Goal: Task Accomplishment & Management: Complete application form

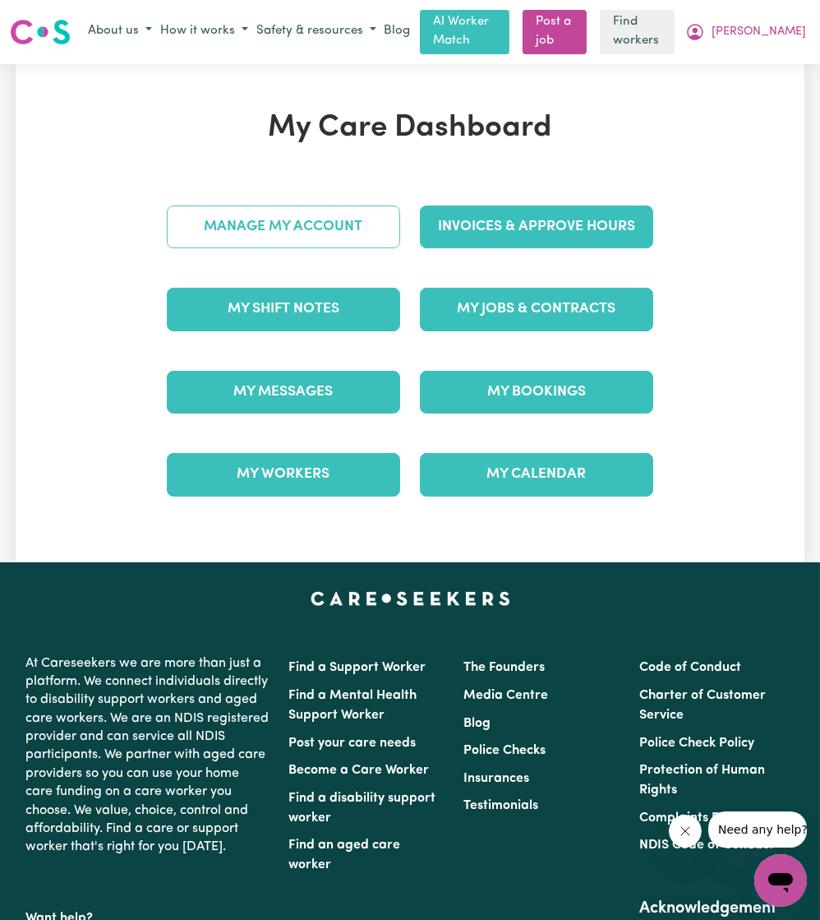
click at [261, 246] on link "Manage My Account" at bounding box center [283, 226] width 233 height 43
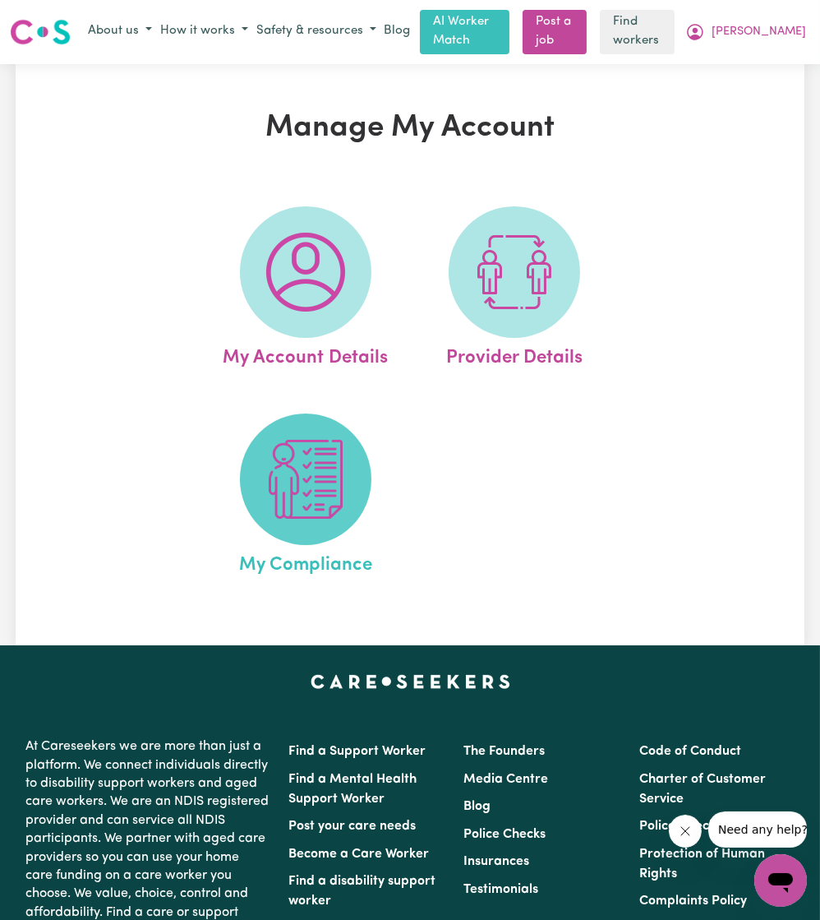
click at [304, 498] on img at bounding box center [305, 479] width 79 height 79
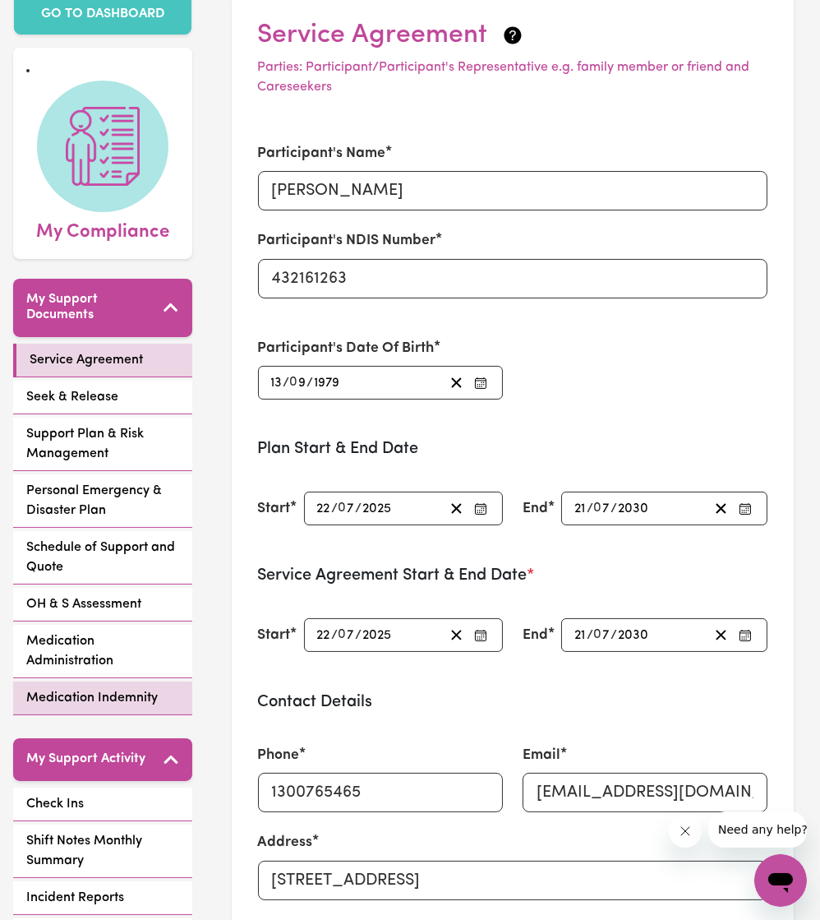
scroll to position [251, 0]
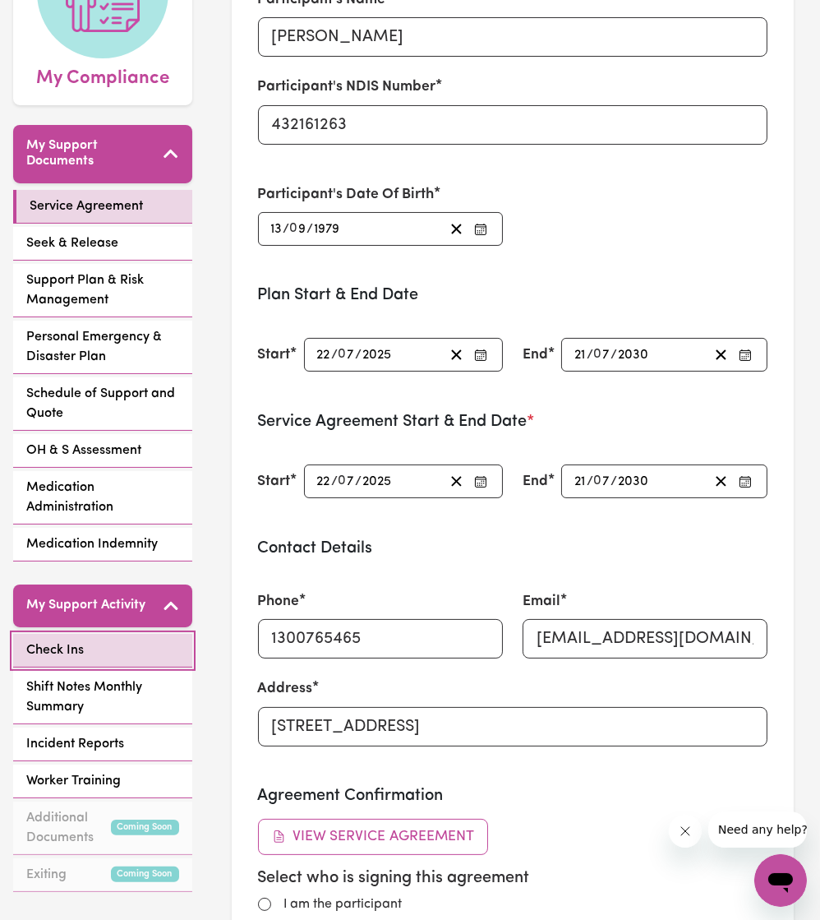
click at [84, 634] on link "Check Ins" at bounding box center [102, 651] width 179 height 34
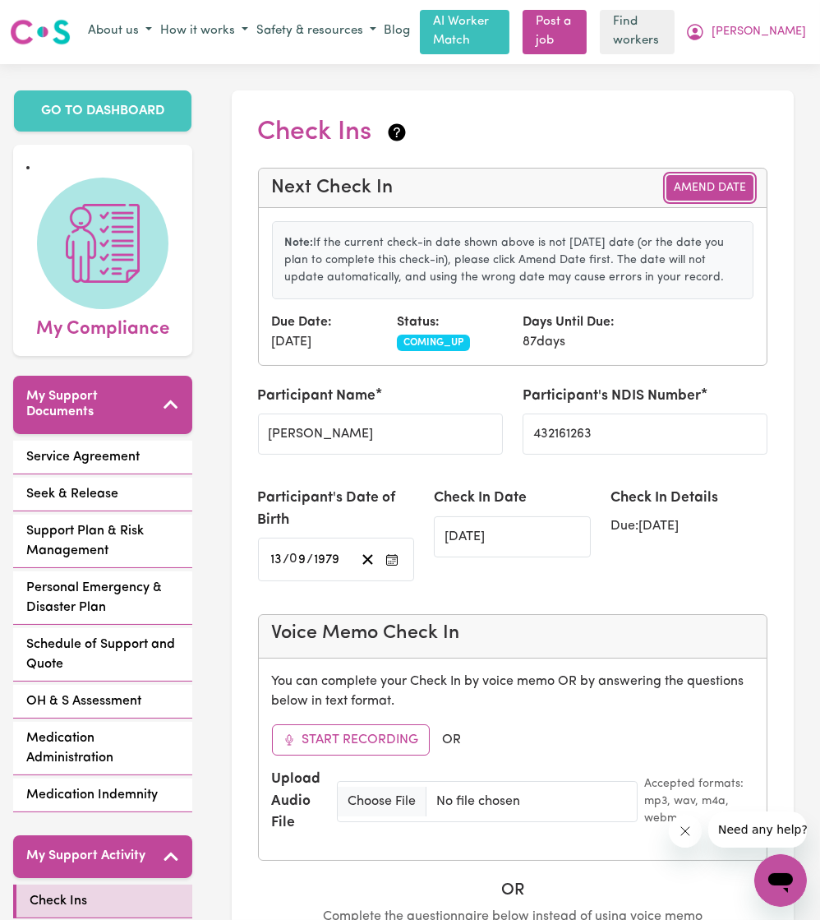
click at [687, 196] on button "Amend Date" at bounding box center [710, 187] width 87 height 25
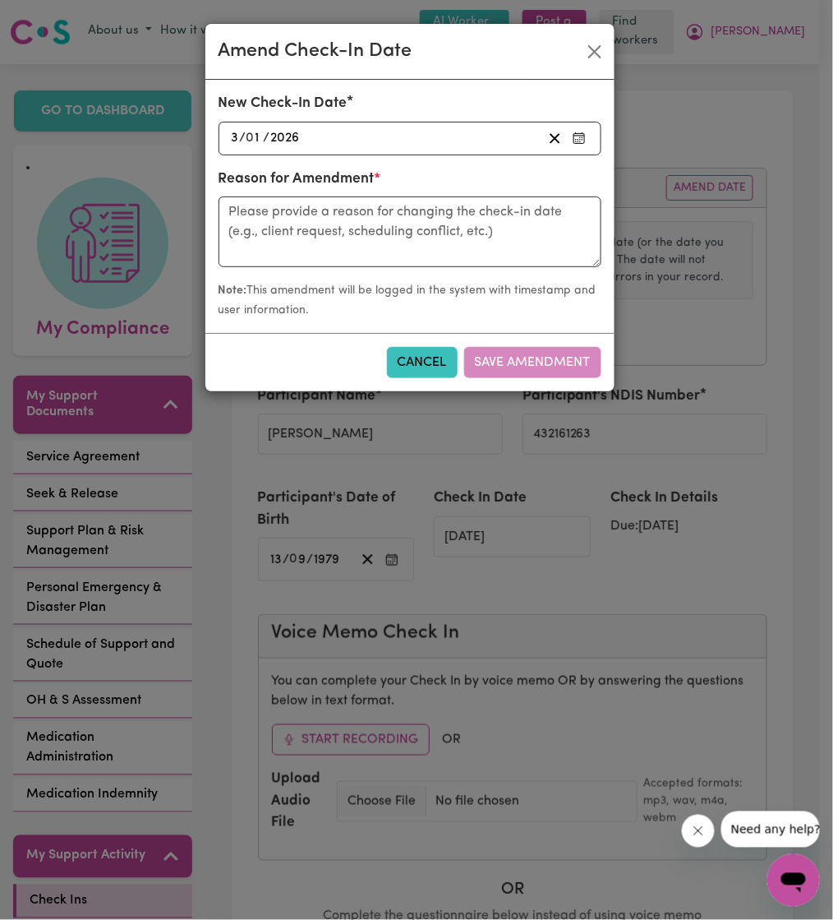
click at [486, 144] on div "[DATE] 3 / 0 1 / 2026" at bounding box center [385, 138] width 313 height 22
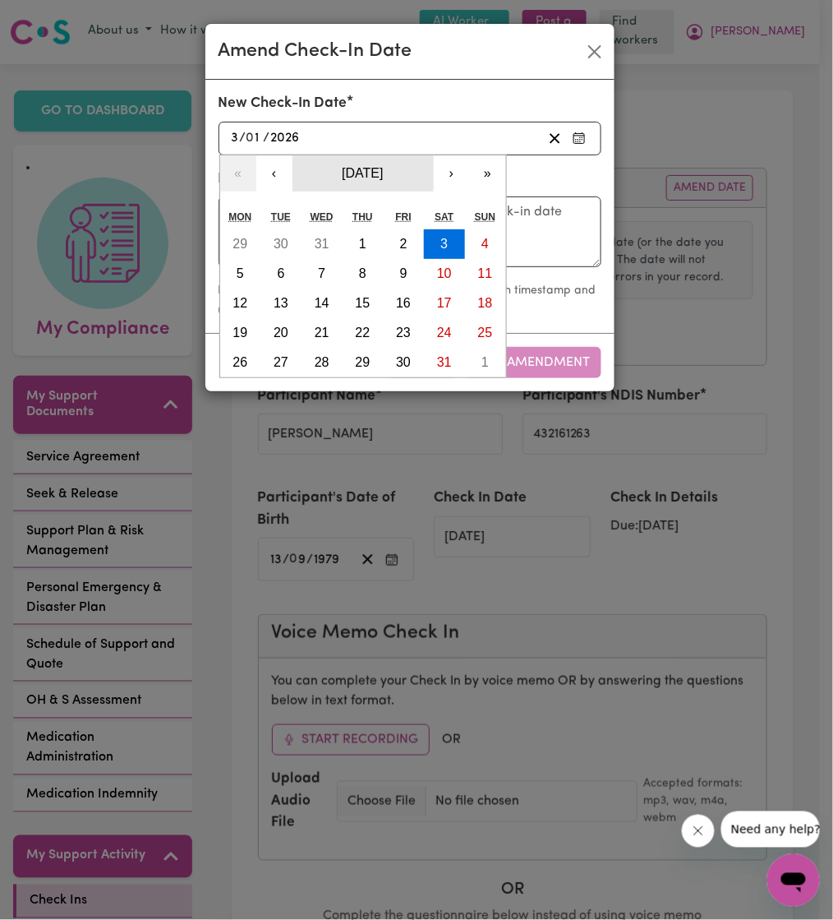
click at [299, 179] on button "[DATE]" at bounding box center [363, 173] width 141 height 36
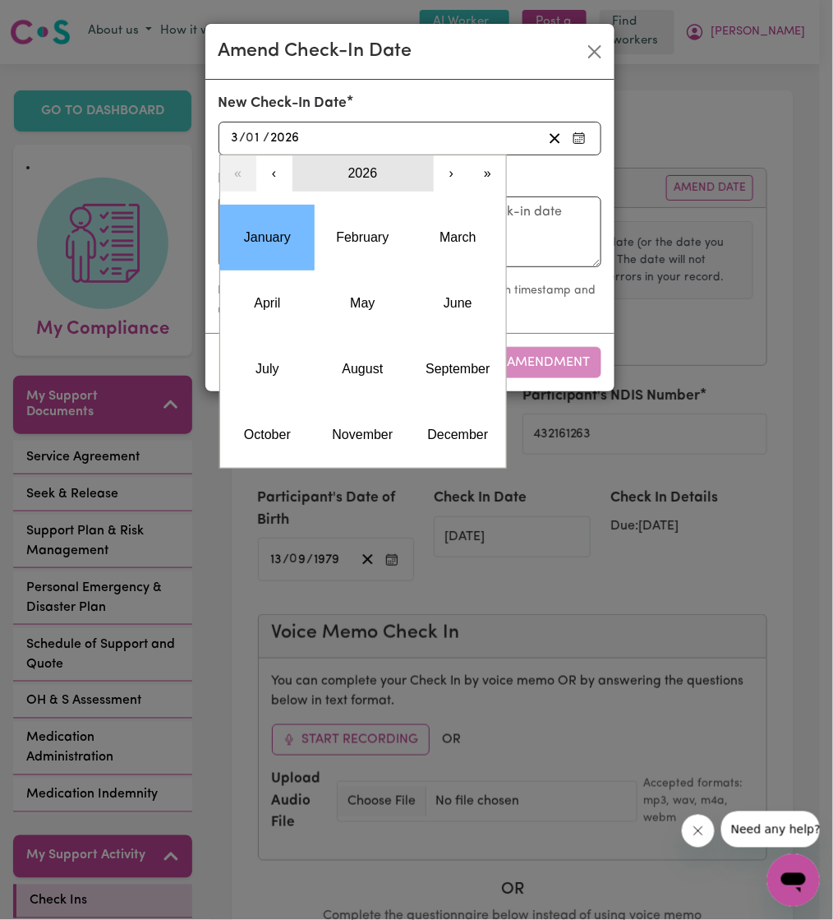
click at [299, 179] on button "2026" at bounding box center [363, 173] width 141 height 36
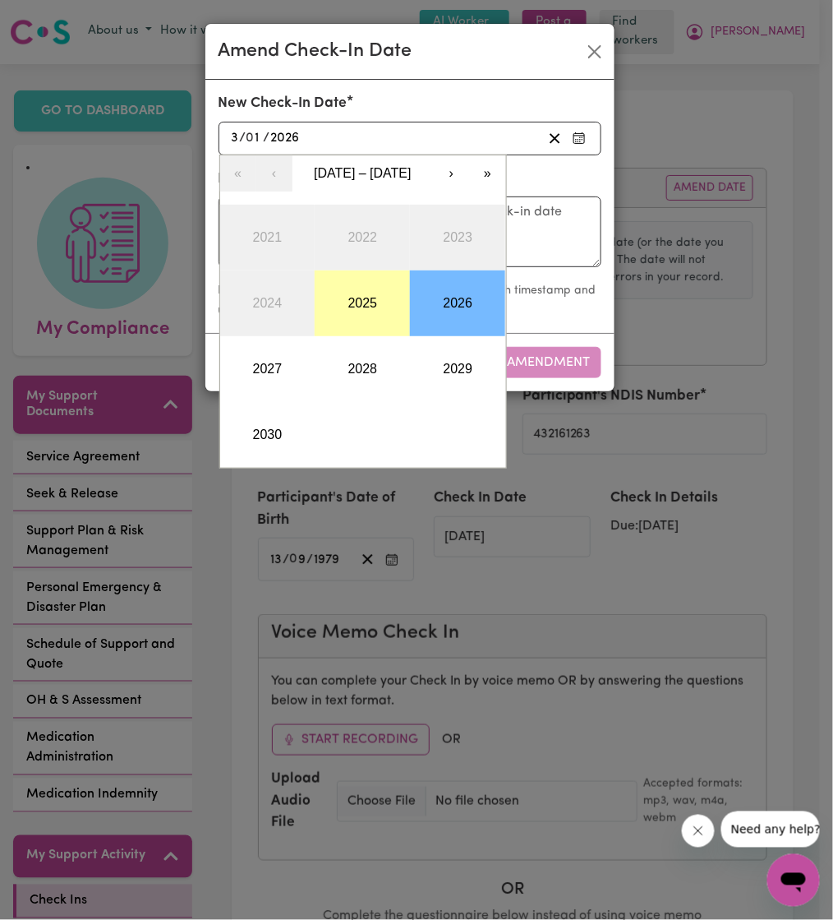
click at [329, 316] on button "2025" at bounding box center [362, 303] width 95 height 66
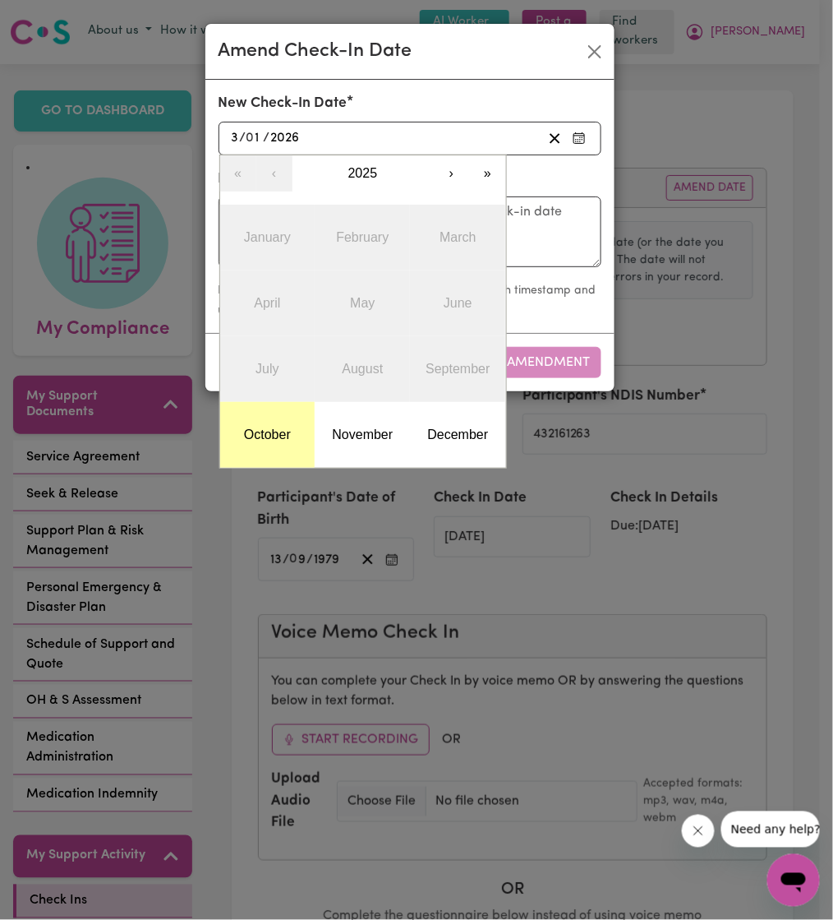
click at [252, 422] on button "October" at bounding box center [267, 435] width 95 height 66
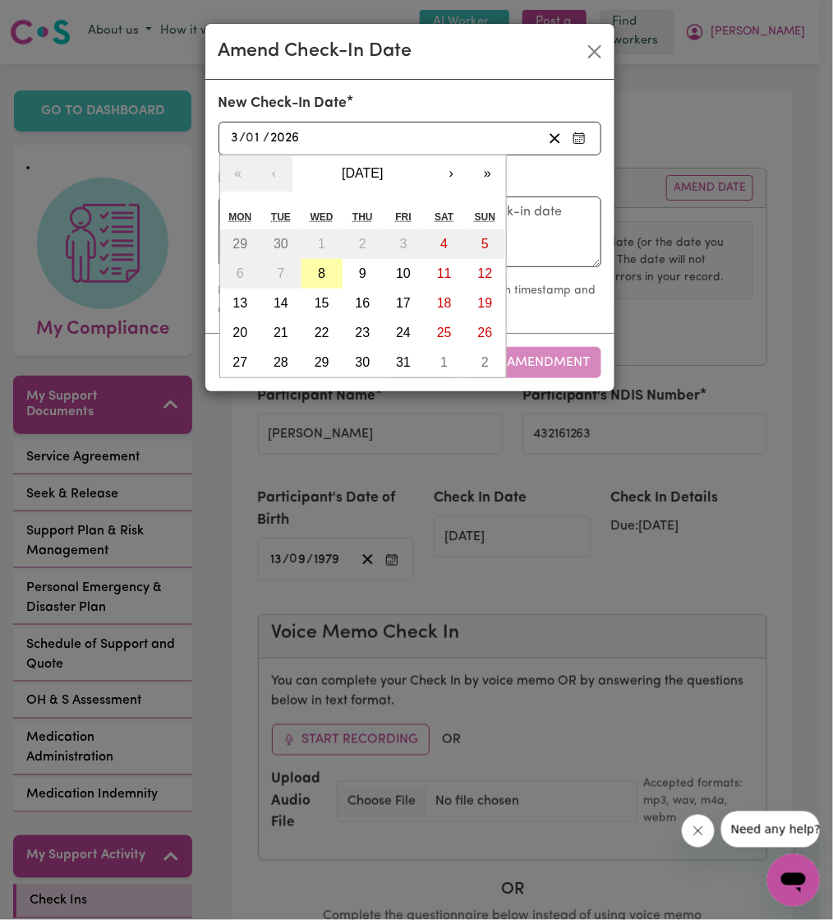
click at [323, 275] on abbr "8" at bounding box center [321, 273] width 7 height 14
type input "[DATE]"
type input "8"
type input "10"
type input "2025"
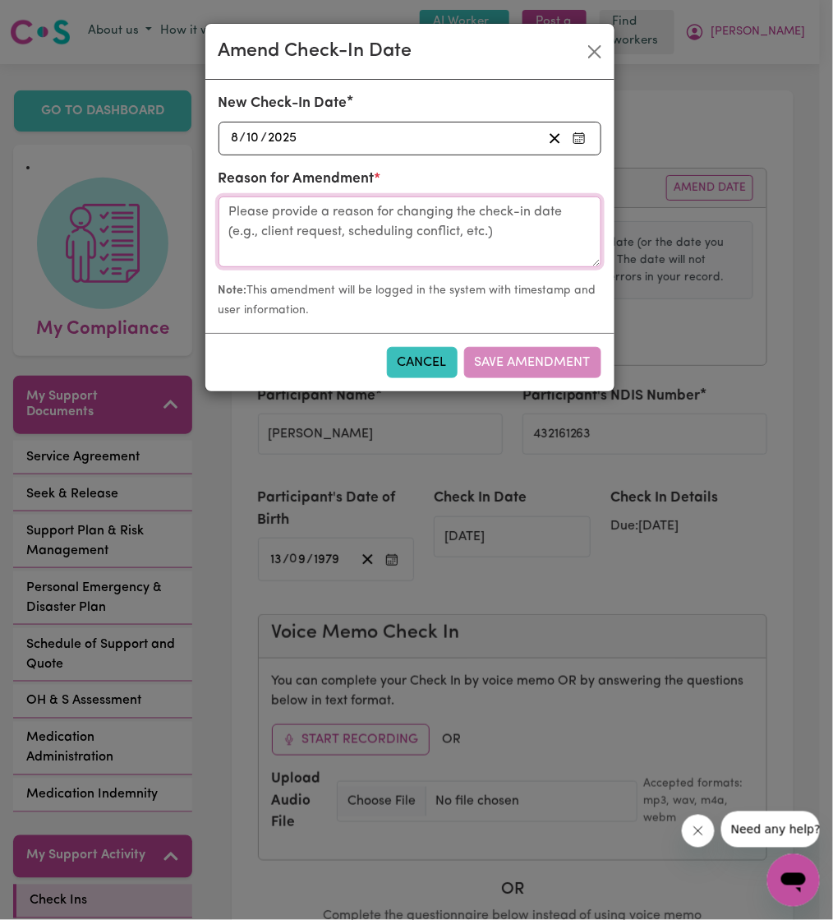
click at [351, 235] on textarea at bounding box center [410, 231] width 383 height 71
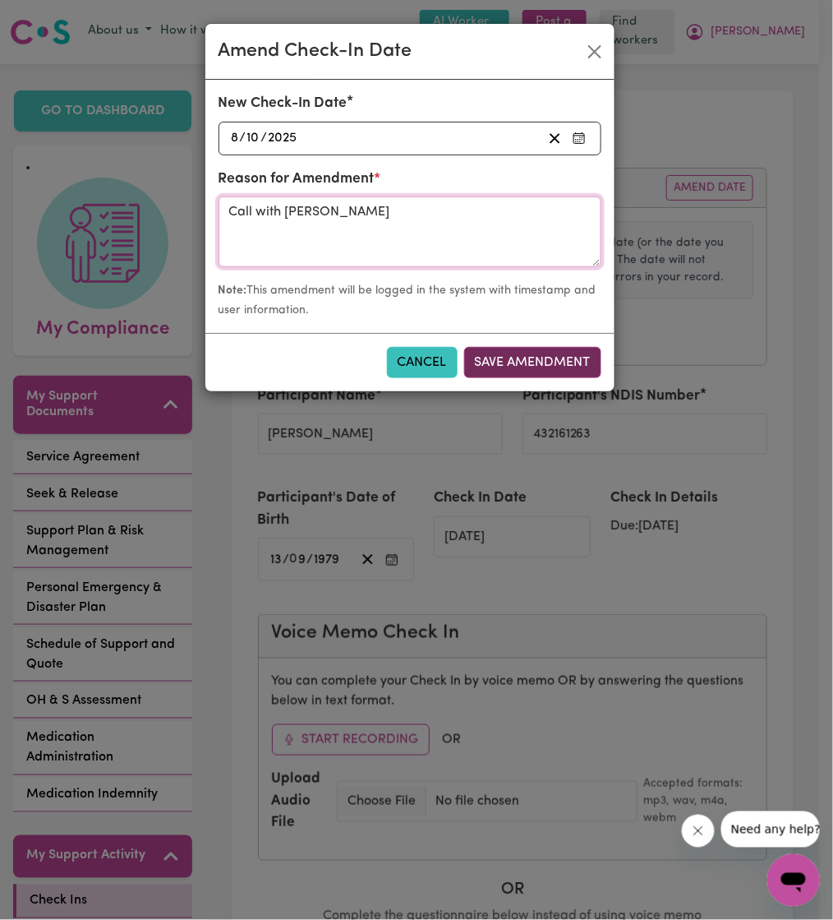
type textarea "Call with [PERSON_NAME]"
click at [534, 365] on button "Save Amendment" at bounding box center [532, 362] width 137 height 31
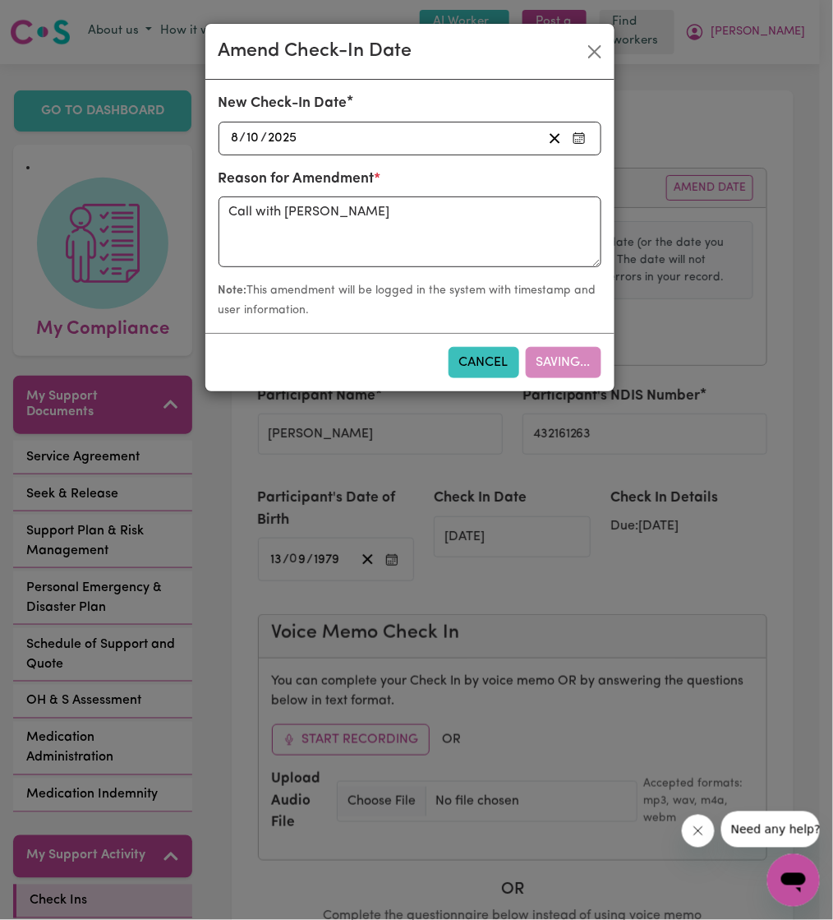
type input "[DATE]"
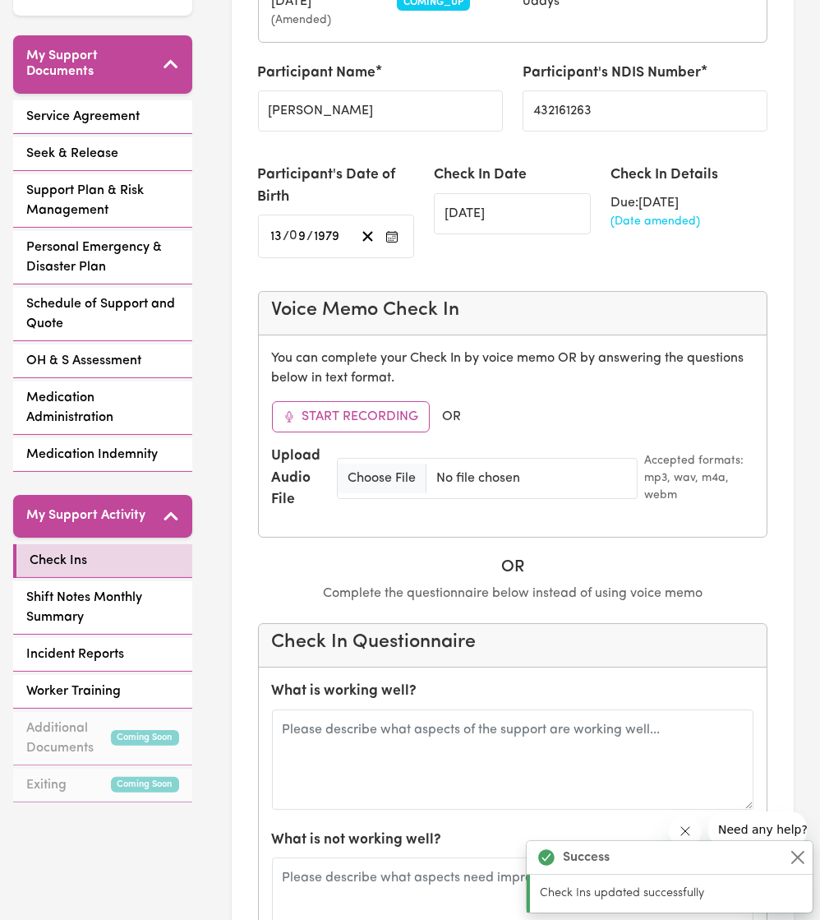
scroll to position [428, 0]
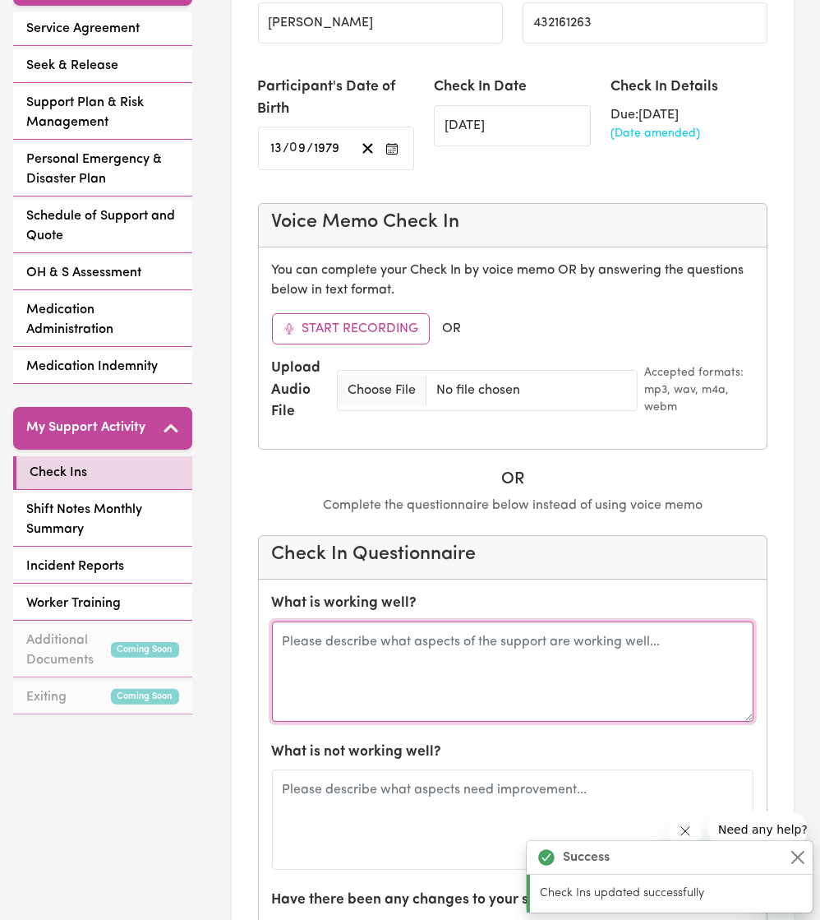
click at [498, 628] on textarea at bounding box center [513, 671] width 482 height 100
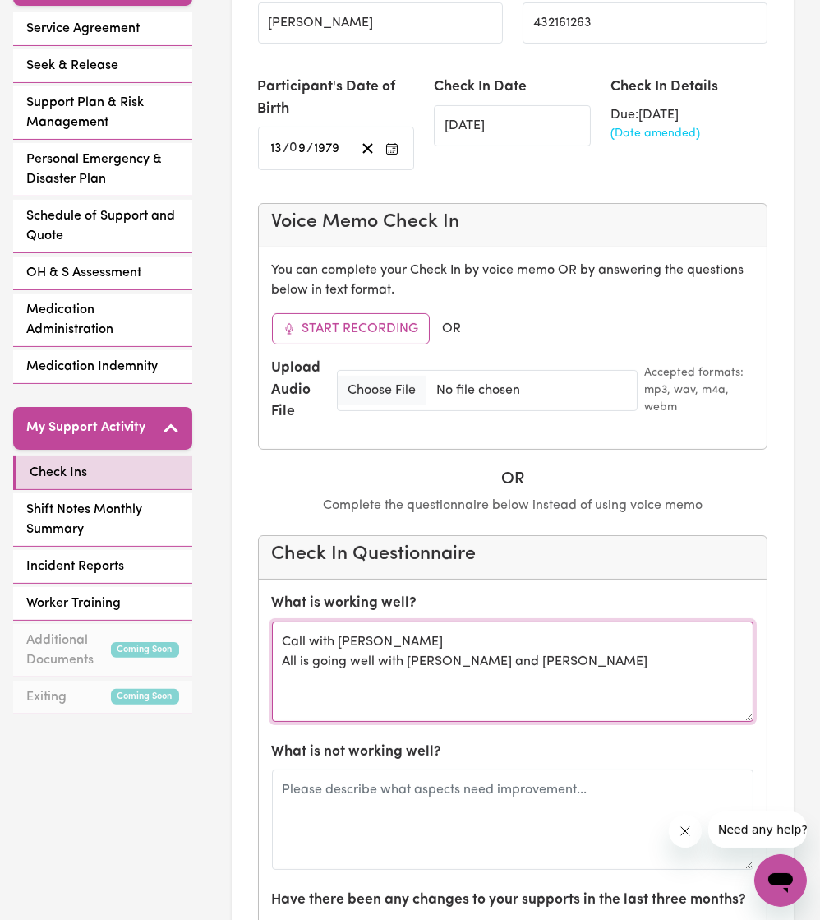
click at [610, 658] on textarea "Call with [PERSON_NAME] All is going well with [PERSON_NAME] and [PERSON_NAME]" at bounding box center [513, 671] width 482 height 100
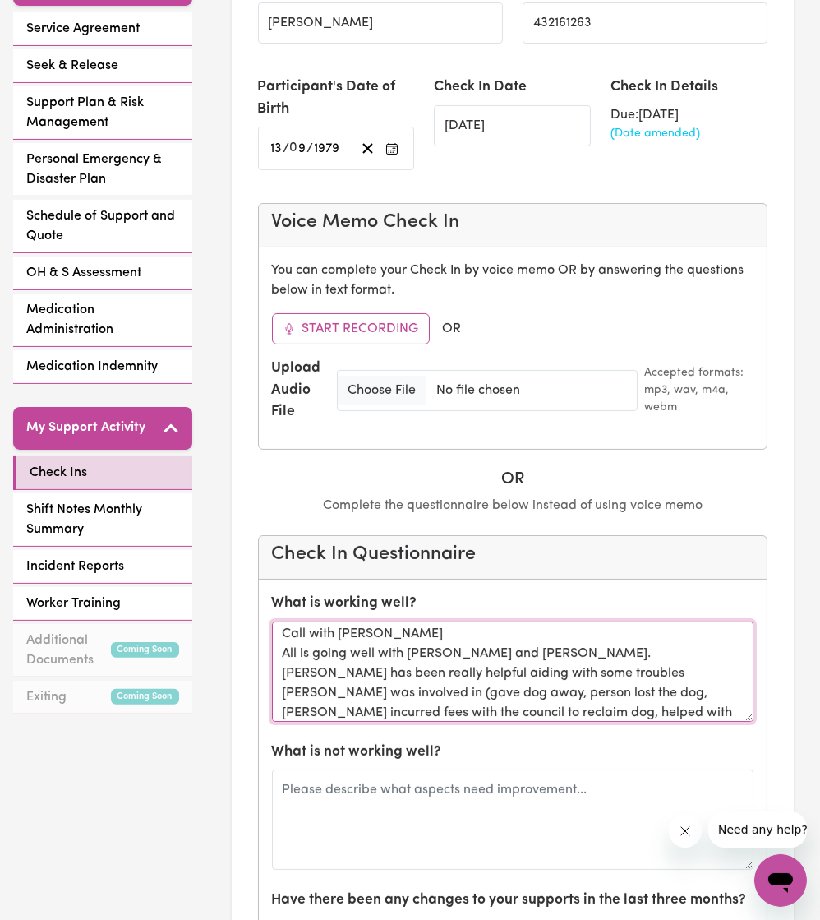
scroll to position [28, 0]
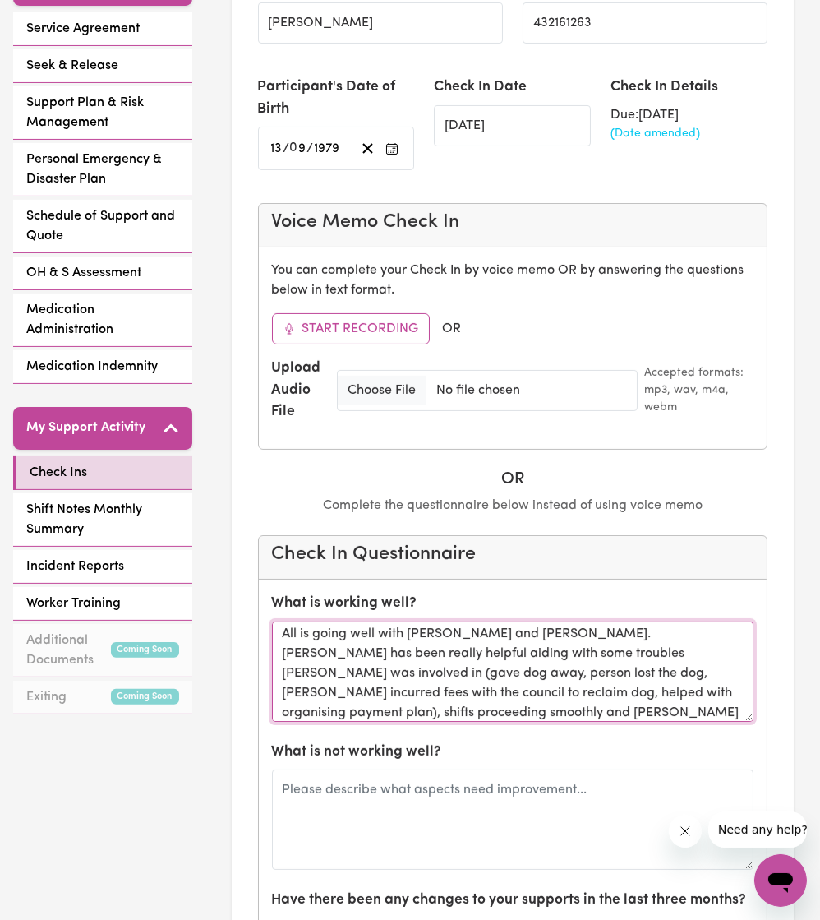
type textarea "Call with [PERSON_NAME] All is going well with [PERSON_NAME] and [PERSON_NAME].…"
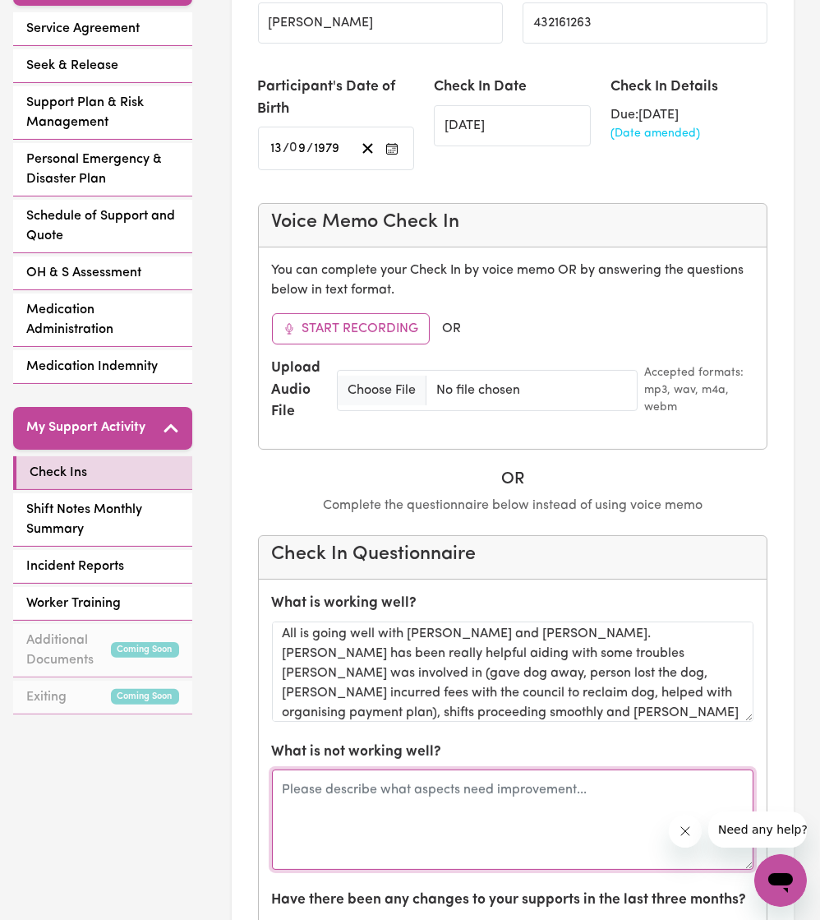
click at [474, 782] on textarea at bounding box center [513, 819] width 482 height 100
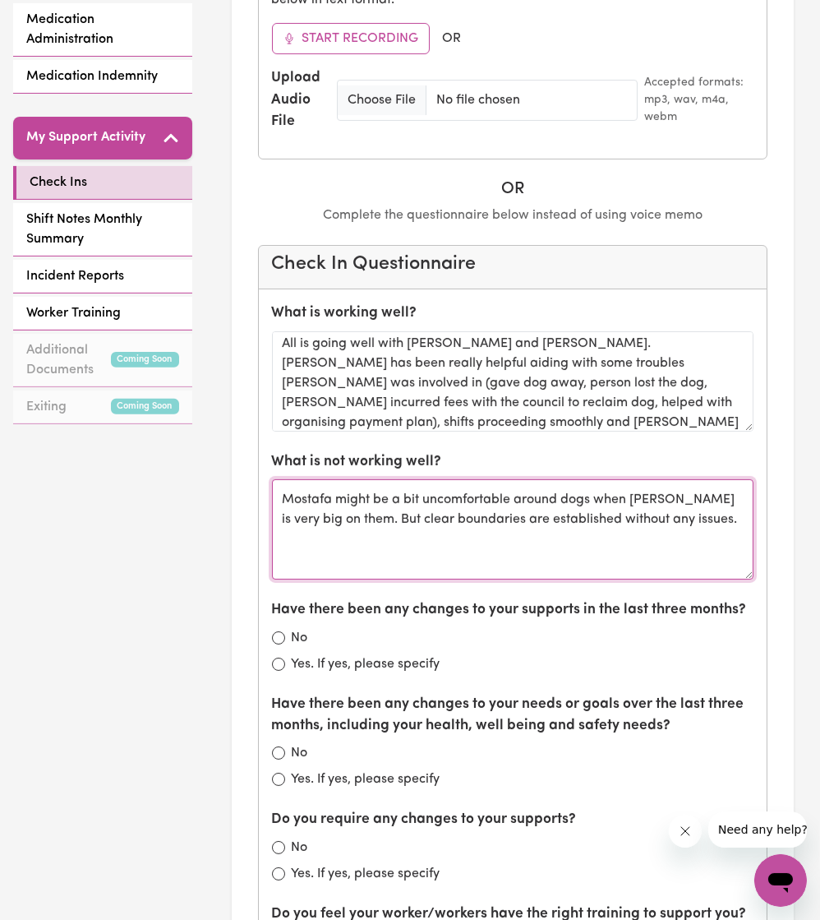
scroll to position [718, 0]
type textarea "Mostafa might be a bit uncomfortable around dogs when [PERSON_NAME] is very big…"
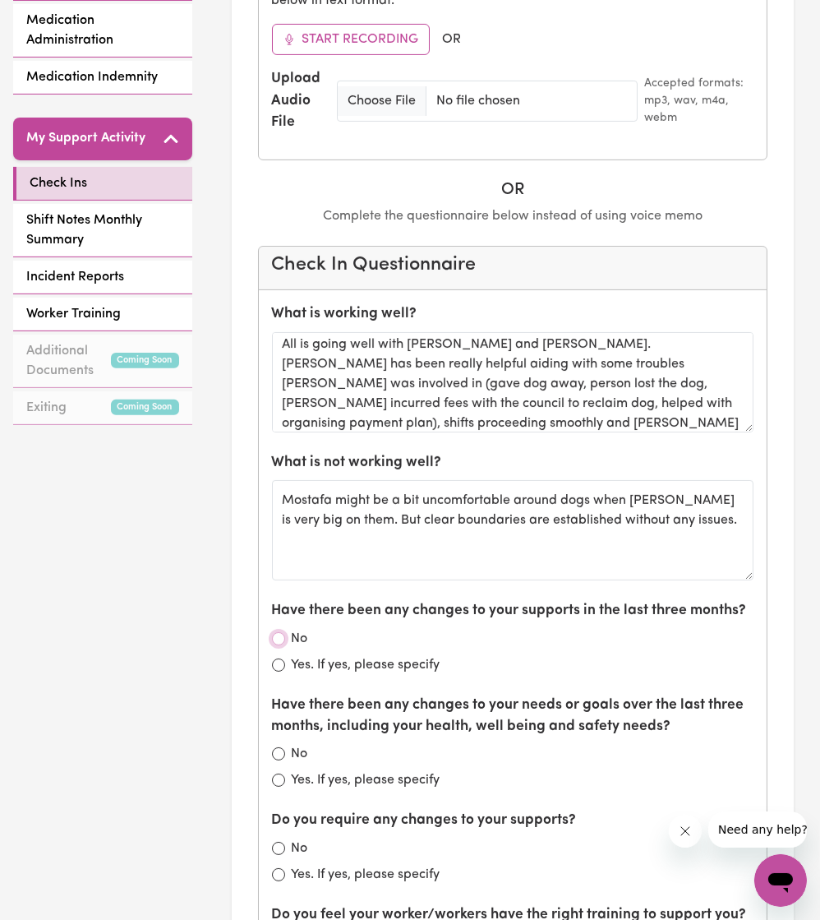
click at [275, 632] on input "No" at bounding box center [278, 638] width 13 height 13
radio input "true"
click at [275, 744] on div "No" at bounding box center [513, 754] width 482 height 20
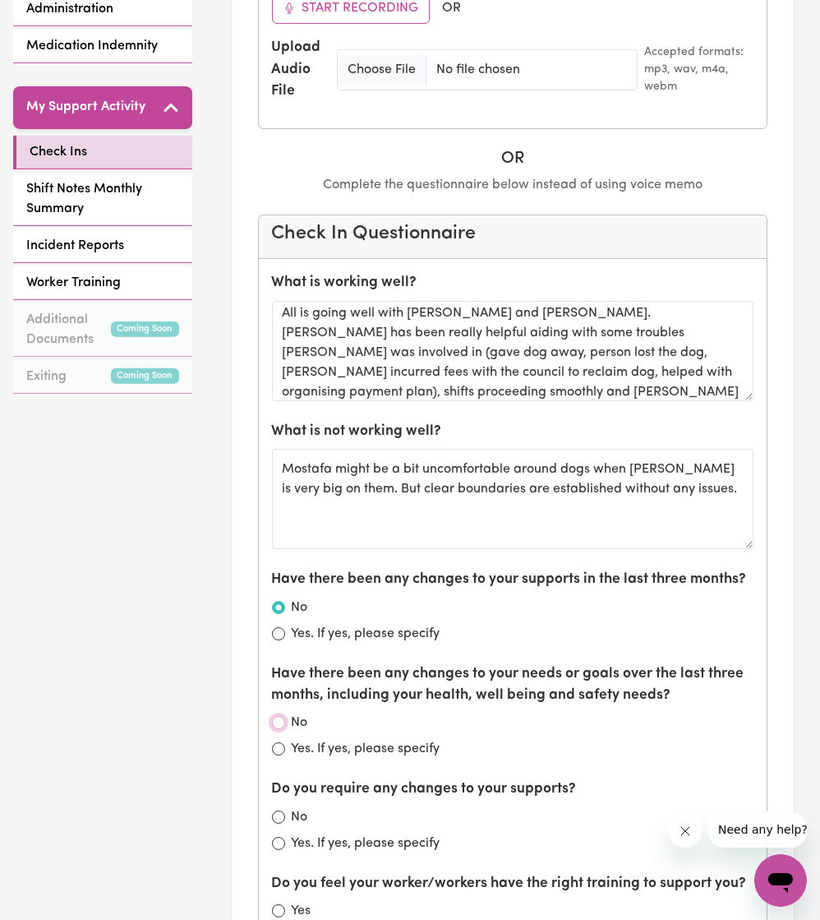
click at [274, 716] on input "No" at bounding box center [278, 722] width 13 height 13
radio input "true"
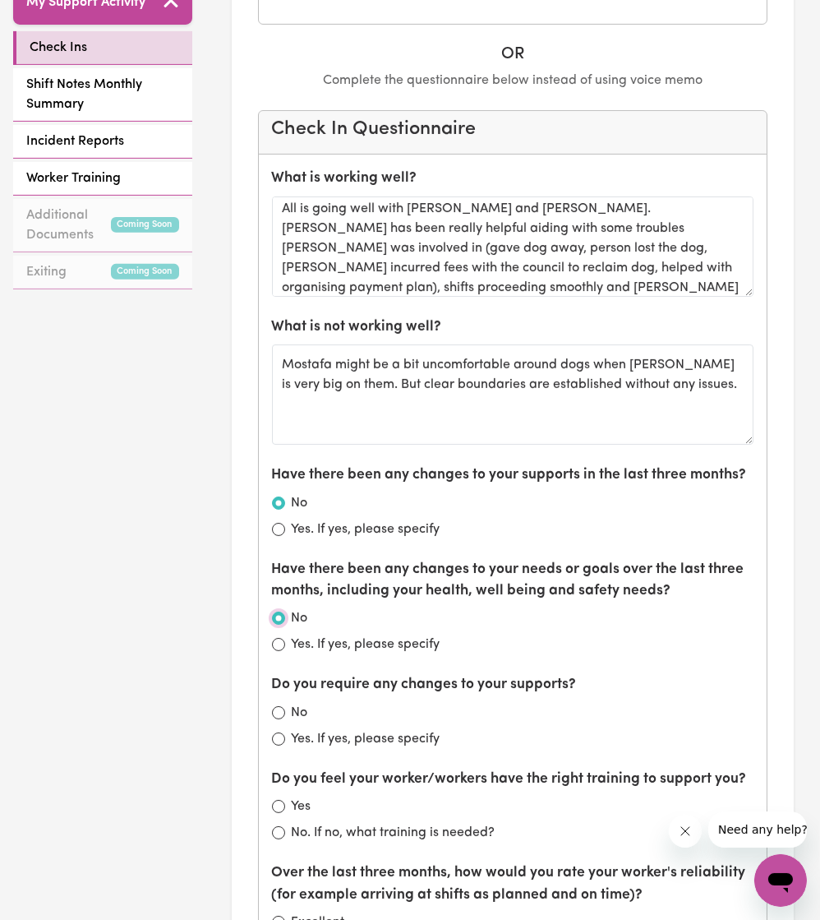
scroll to position [861, 0]
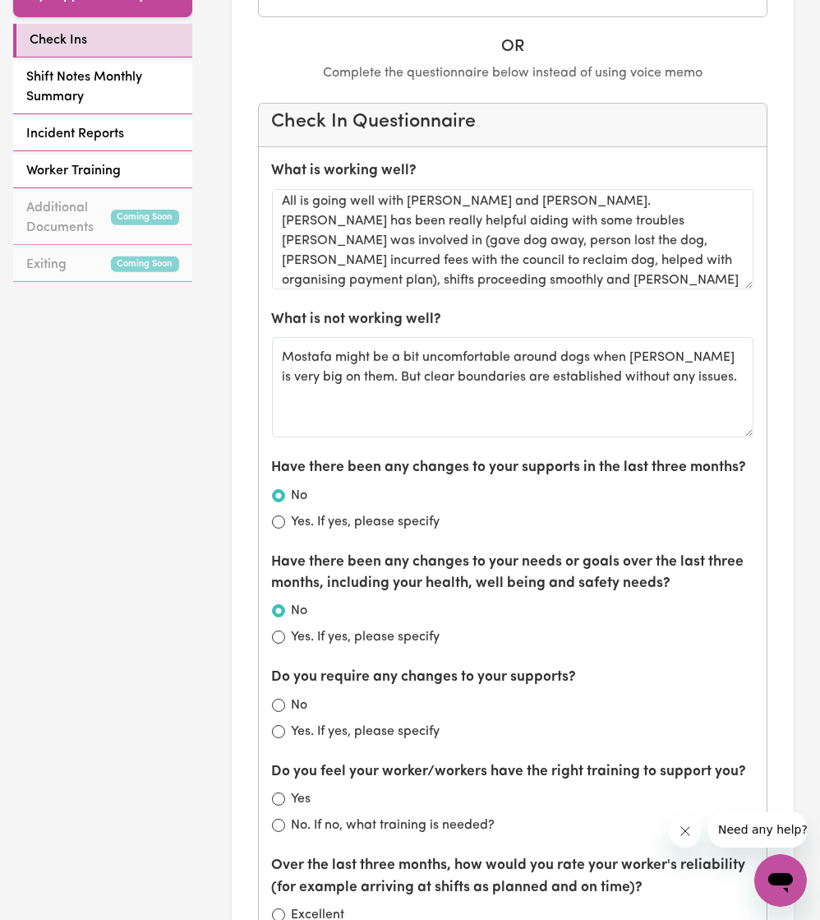
click at [275, 695] on div "No" at bounding box center [513, 705] width 482 height 20
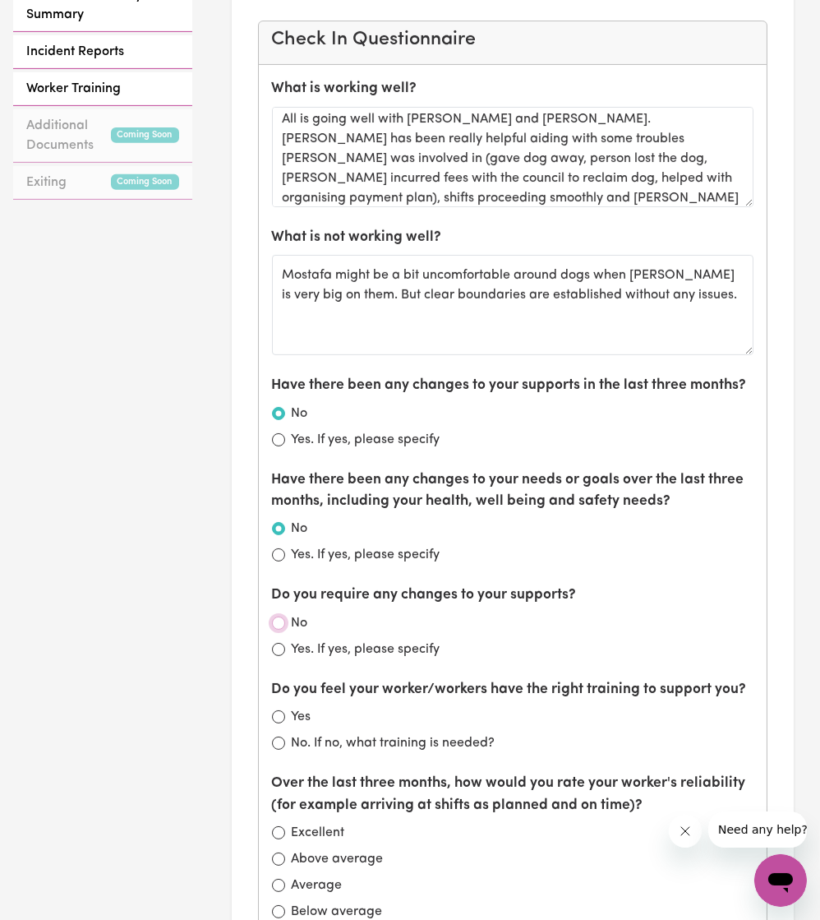
click at [275, 616] on input "No" at bounding box center [278, 622] width 13 height 13
radio input "true"
click at [281, 710] on input "Yes" at bounding box center [278, 716] width 13 height 13
radio input "true"
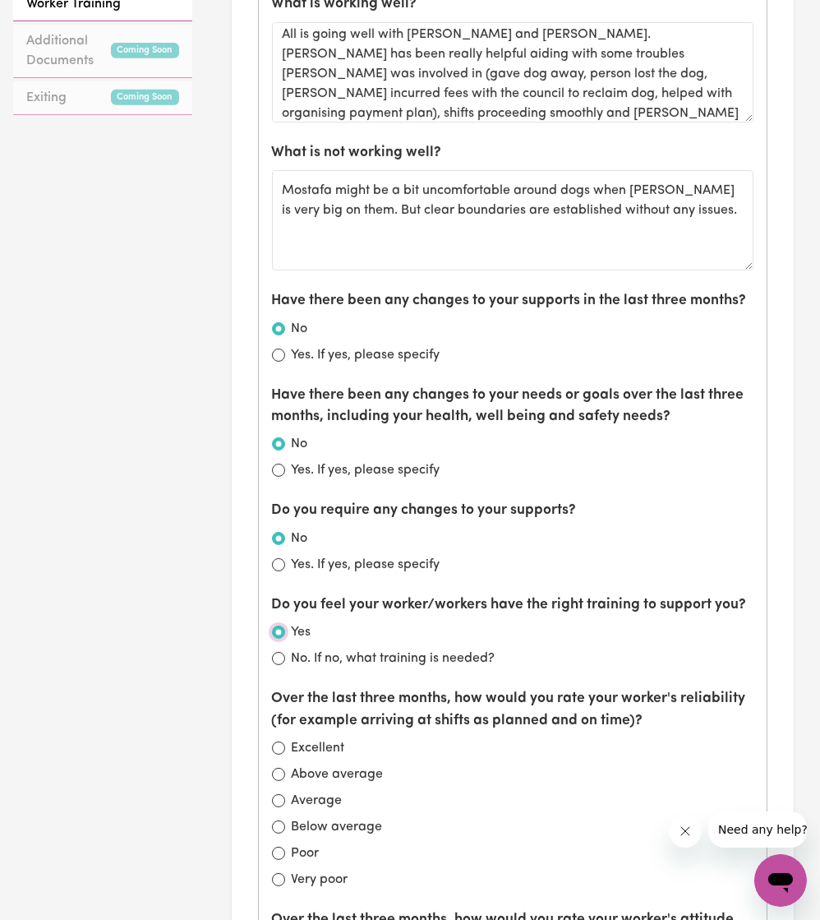
scroll to position [1028, 0]
click at [279, 741] on input "Excellent" at bounding box center [278, 747] width 13 height 13
radio input "true"
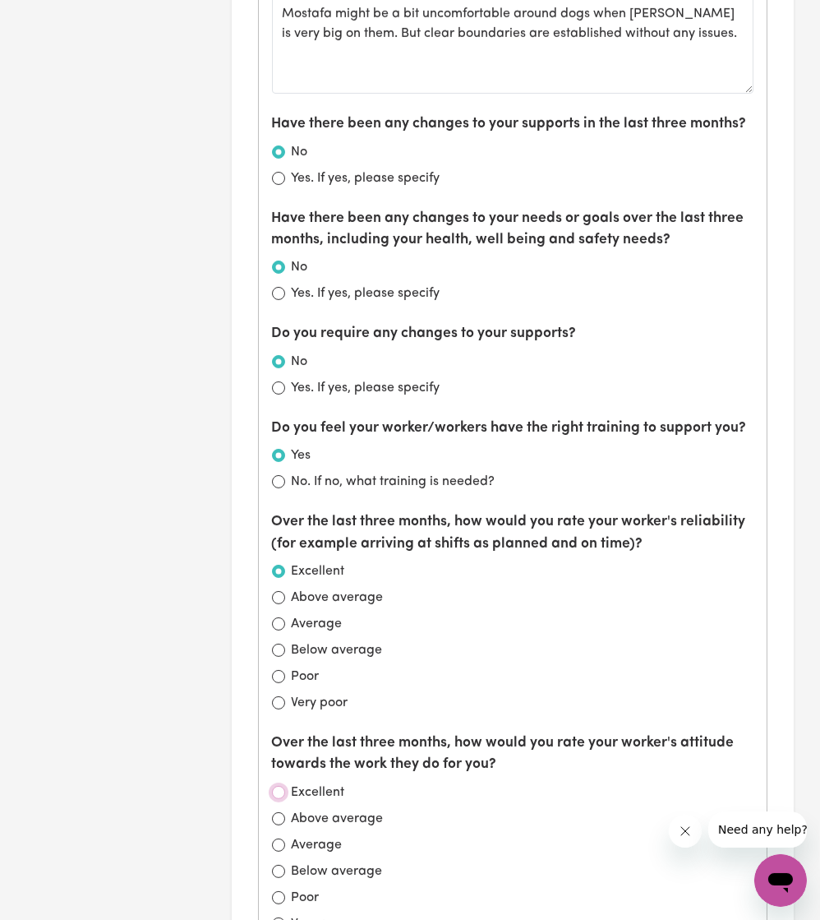
click at [278, 786] on input "Excellent" at bounding box center [278, 792] width 13 height 13
radio input "true"
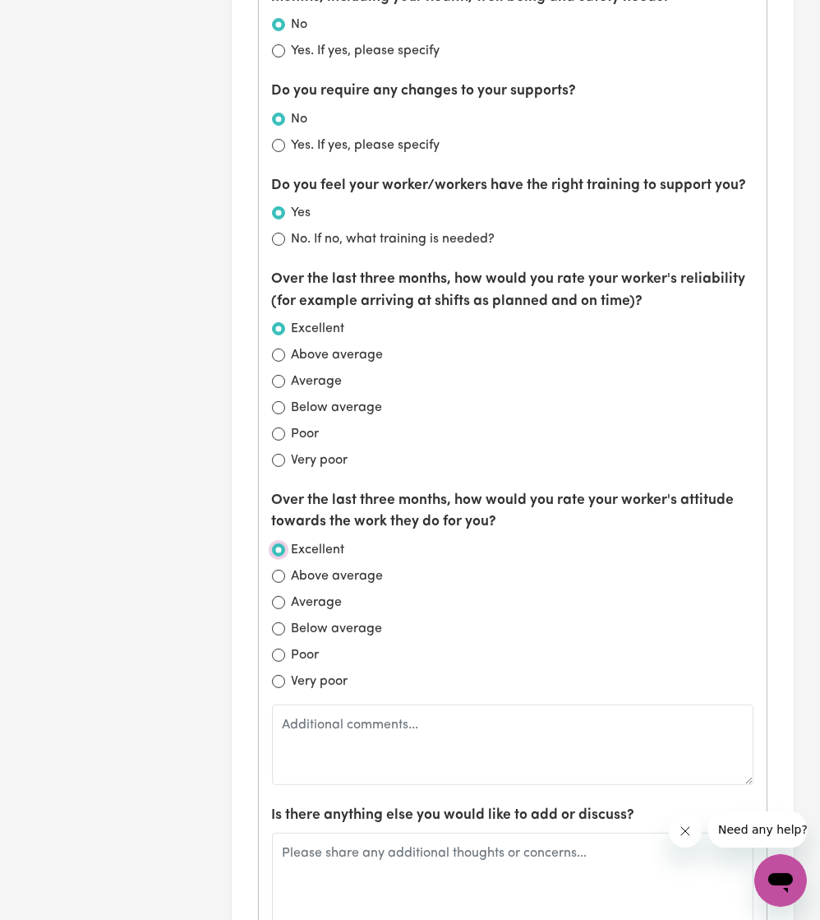
scroll to position [1697, 0]
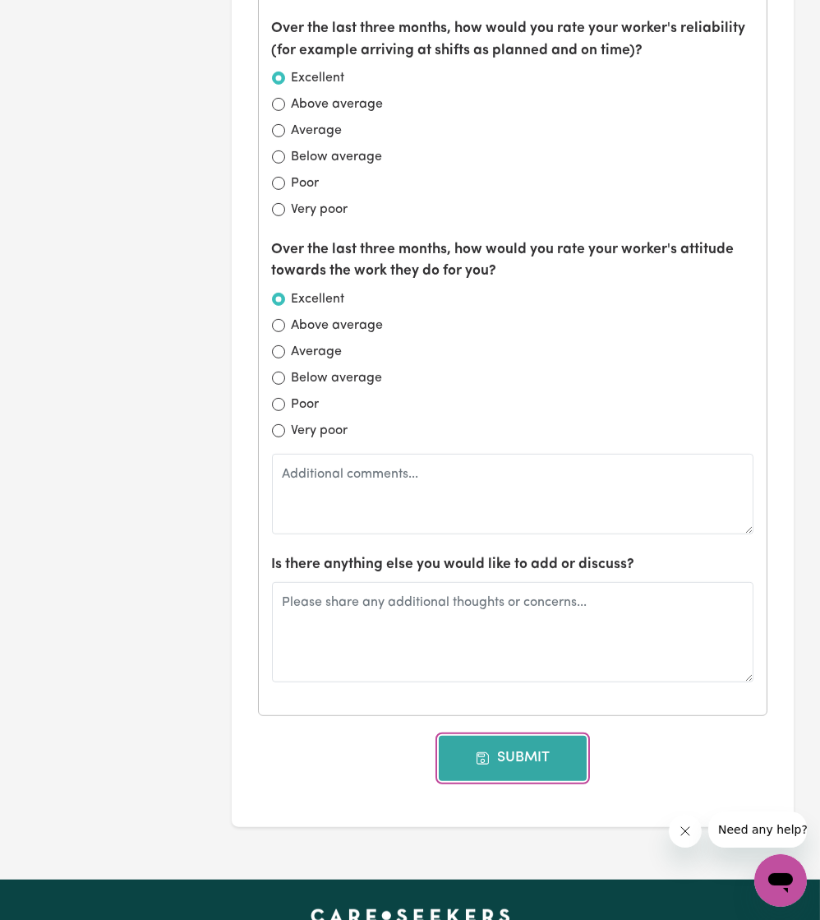
click at [536, 745] on button "Submit" at bounding box center [513, 758] width 148 height 44
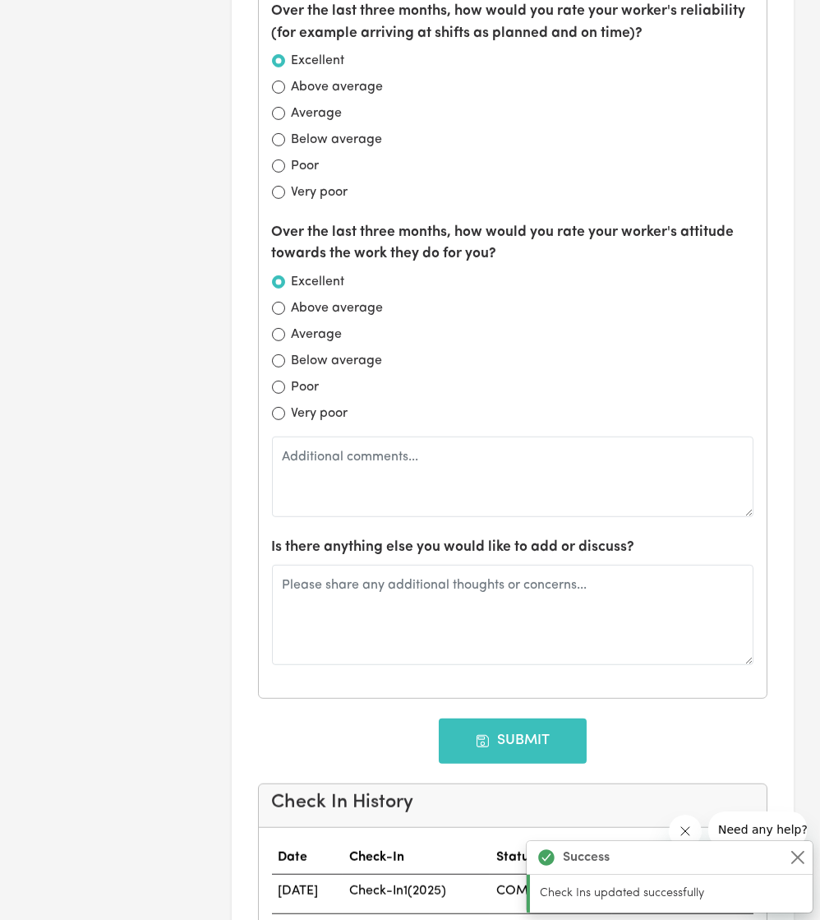
type input "[DATE]"
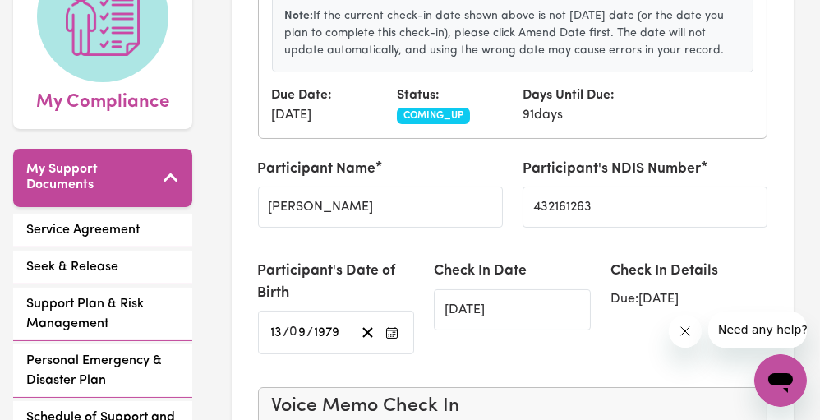
scroll to position [0, 0]
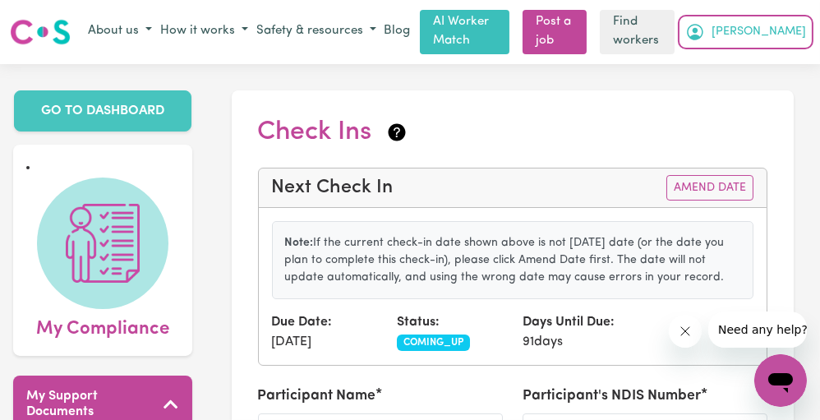
click at [787, 41] on button "[PERSON_NAME]" at bounding box center [745, 32] width 129 height 28
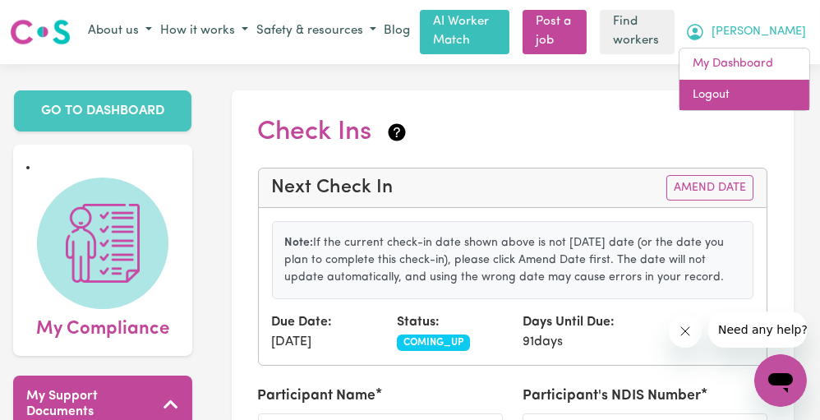
click at [736, 86] on link "Logout" at bounding box center [745, 95] width 130 height 31
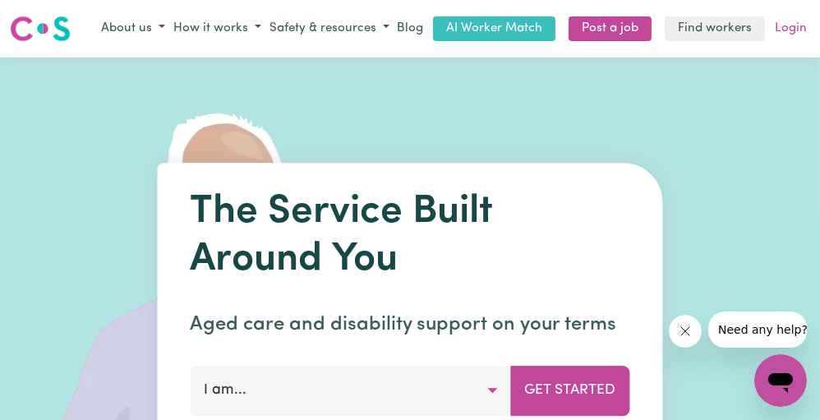
click at [791, 29] on link "Login" at bounding box center [791, 28] width 39 height 25
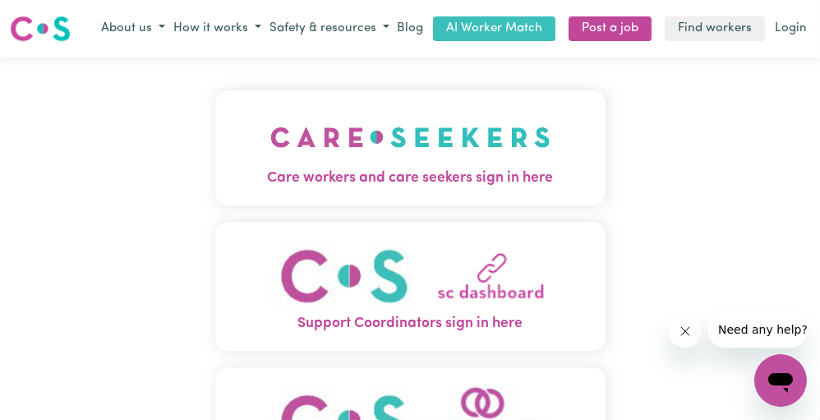
click at [314, 125] on img "Care workers and care seekers sign in here" at bounding box center [410, 137] width 280 height 61
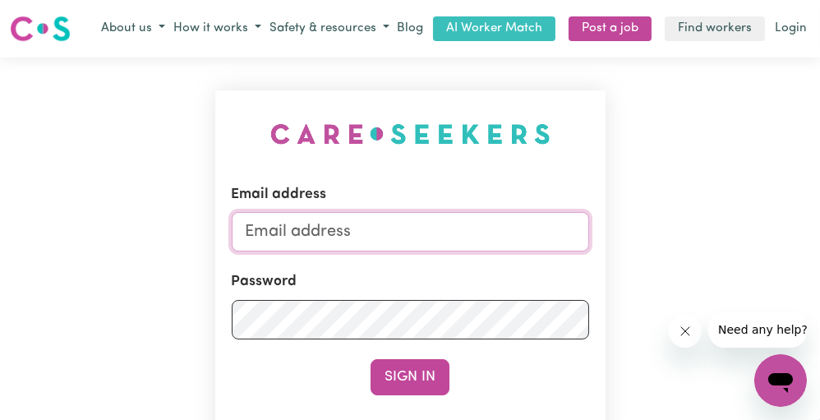
click at [322, 239] on input "Email address" at bounding box center [411, 231] width 358 height 39
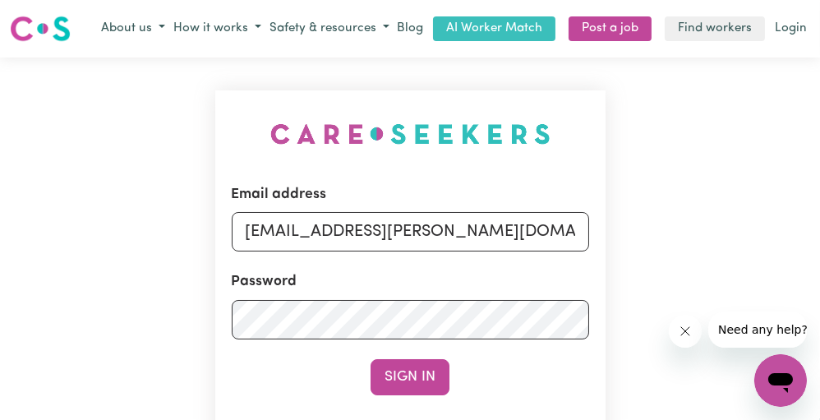
drag, startPoint x: 333, startPoint y: 233, endPoint x: 608, endPoint y: 262, distance: 276.8
click at [608, 262] on div "Email address [EMAIL_ADDRESS][PERSON_NAME][DOMAIN_NAME] Password Sign In Regist…" at bounding box center [410, 333] width 410 height 551
type input "[EMAIL_ADDRESS][DOMAIN_NAME]"
click at [371, 359] on button "Sign In" at bounding box center [410, 377] width 79 height 36
